Goal: Find contact information: Find contact information

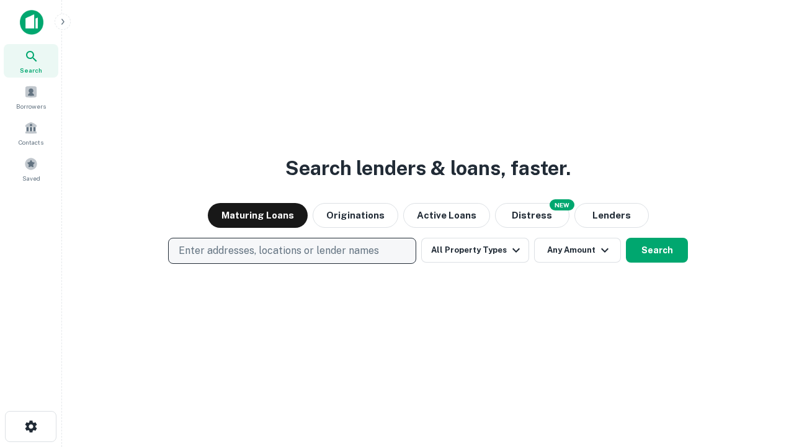
click at [292, 251] on p "Enter addresses, locations or lender names" at bounding box center [279, 250] width 200 height 15
type input "**********"
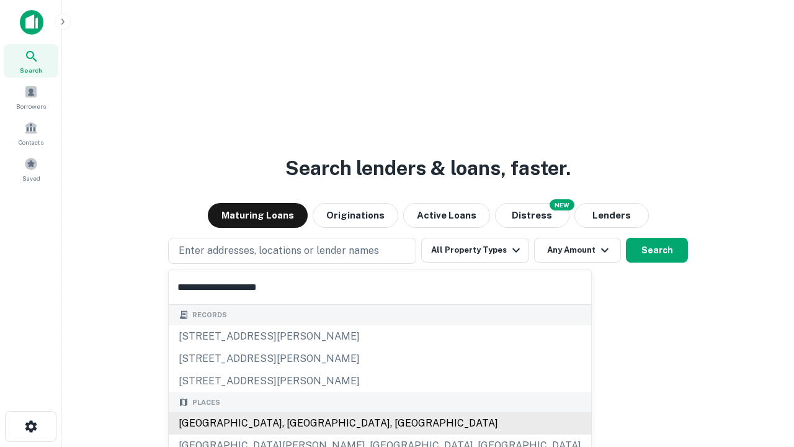
click at [297, 423] on div "Santa Monica, CA, USA" at bounding box center [380, 423] width 422 height 22
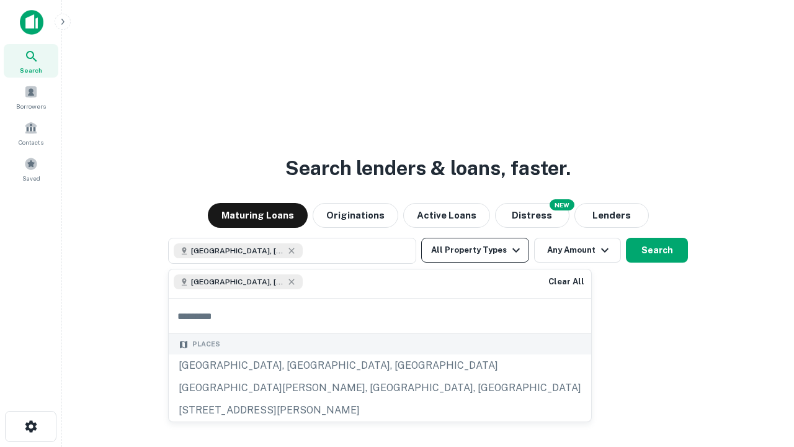
click at [475, 250] on button "All Property Types" at bounding box center [475, 250] width 108 height 25
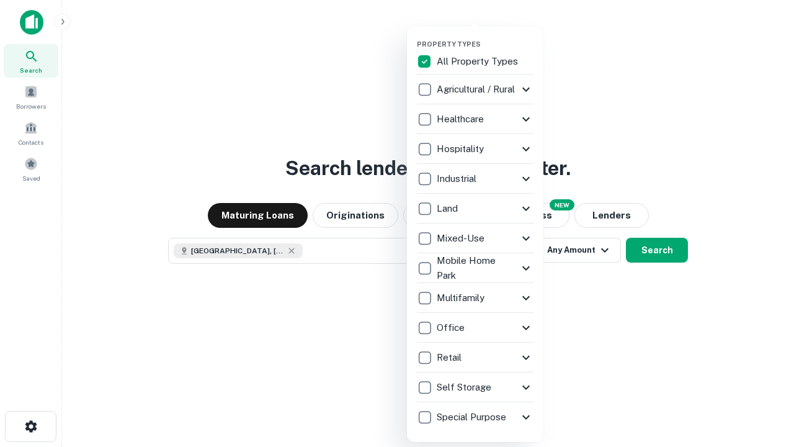
click at [485, 36] on button "button" at bounding box center [485, 36] width 136 height 1
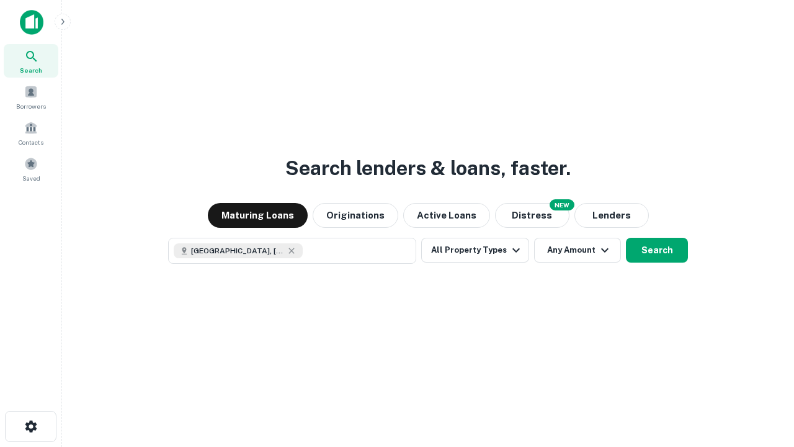
scroll to position [20, 0]
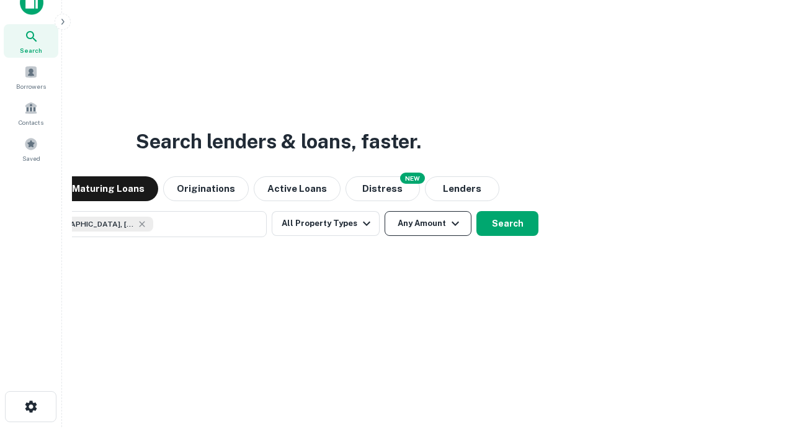
click at [385, 211] on button "Any Amount" at bounding box center [428, 223] width 87 height 25
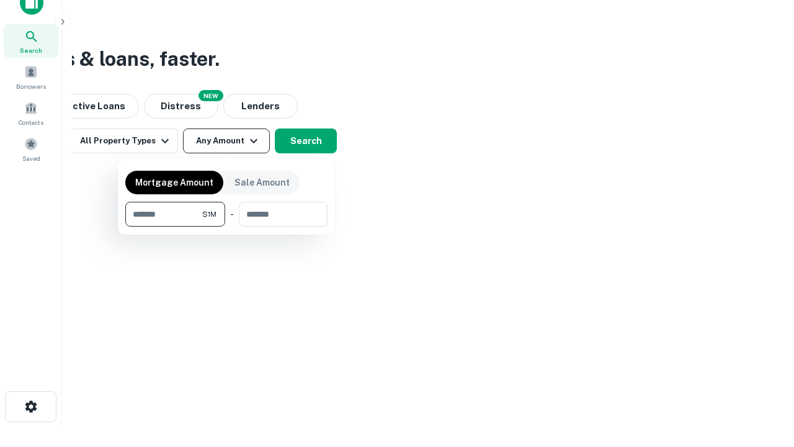
type input "*******"
click at [226, 226] on button "button" at bounding box center [226, 226] width 202 height 1
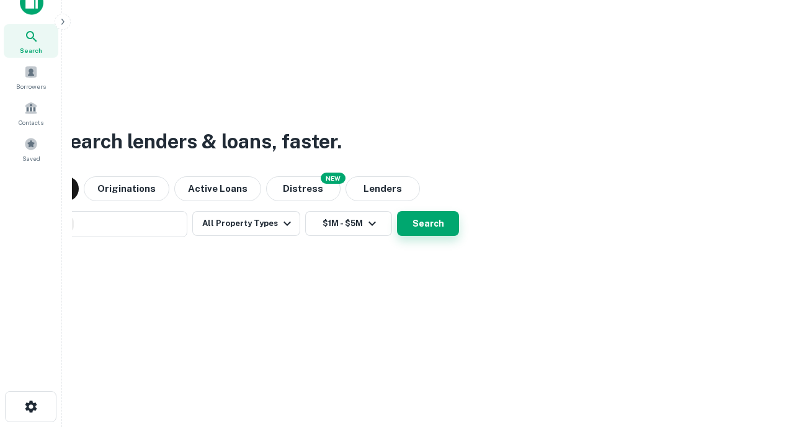
click at [397, 211] on button "Search" at bounding box center [428, 223] width 62 height 25
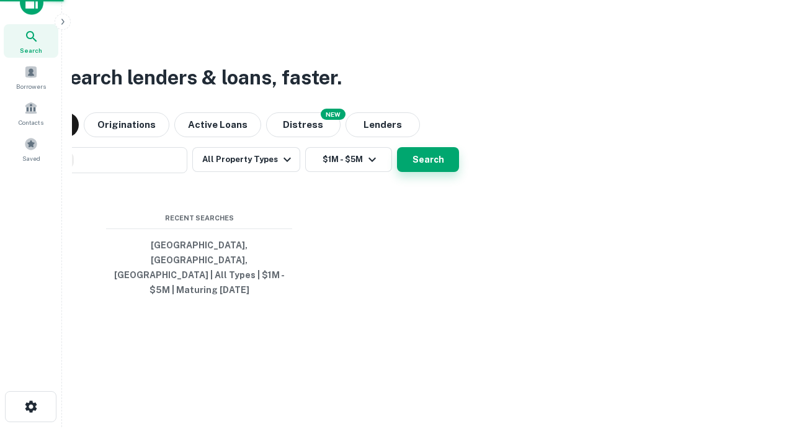
scroll to position [40, 351]
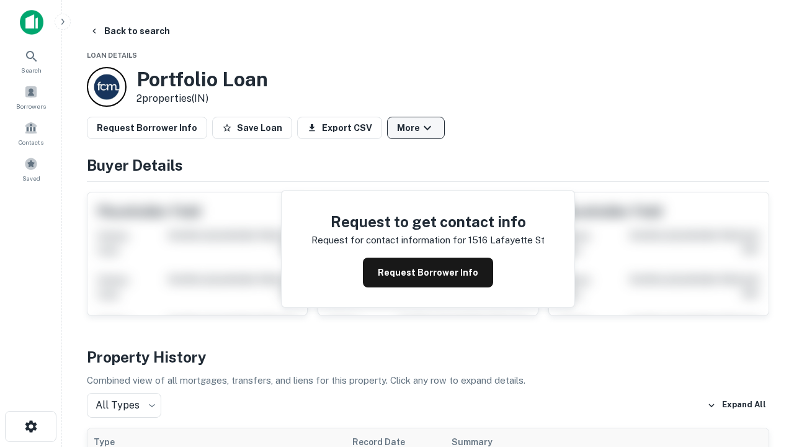
click at [416, 128] on button "More" at bounding box center [416, 128] width 58 height 22
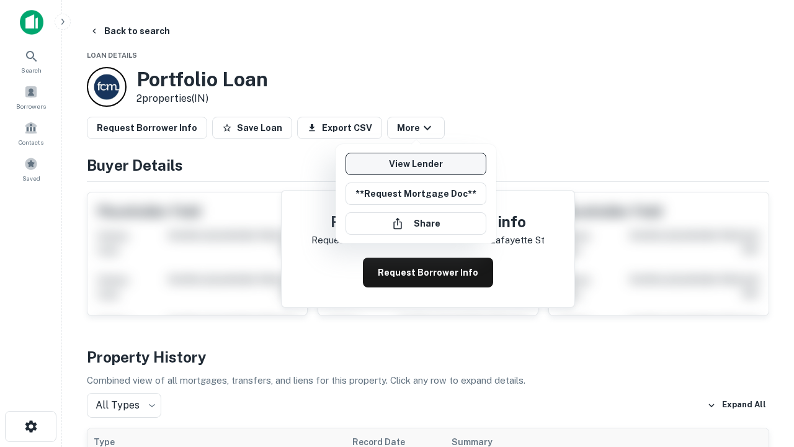
click at [416, 164] on link "View Lender" at bounding box center [416, 164] width 141 height 22
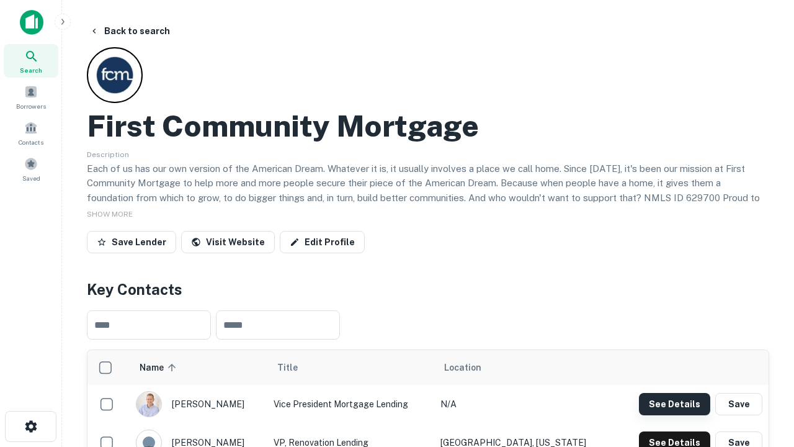
click at [674, 403] on button "See Details" at bounding box center [674, 404] width 71 height 22
